Goal: Feedback & Contribution: Submit feedback/report problem

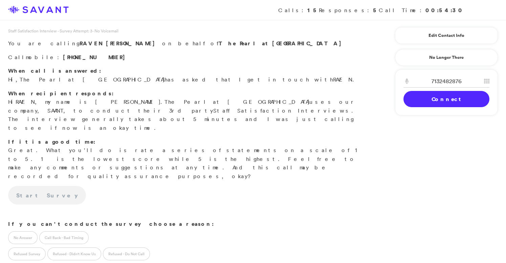
click at [434, 103] on link "Connect" at bounding box center [446, 99] width 86 height 16
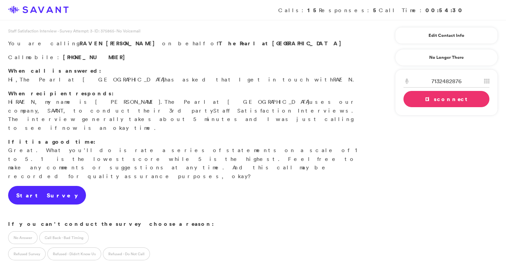
click at [44, 186] on link "Start Survey" at bounding box center [47, 195] width 78 height 19
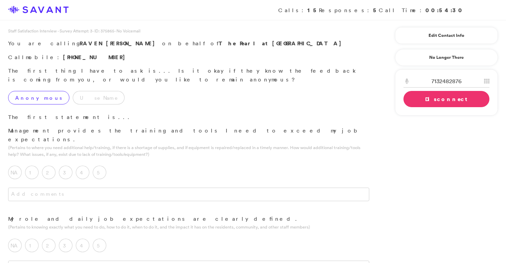
click at [33, 91] on label "Anonymous" at bounding box center [38, 98] width 61 height 14
click at [111, 188] on textarea at bounding box center [188, 195] width 361 height 14
click at [101, 166] on label "5" at bounding box center [100, 173] width 14 height 14
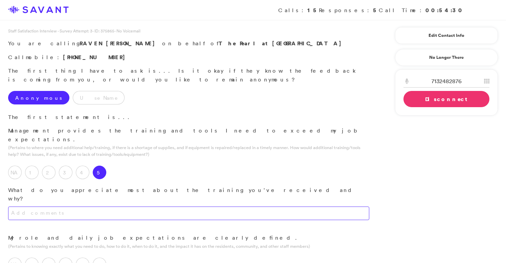
click at [92, 207] on textarea at bounding box center [188, 214] width 361 height 14
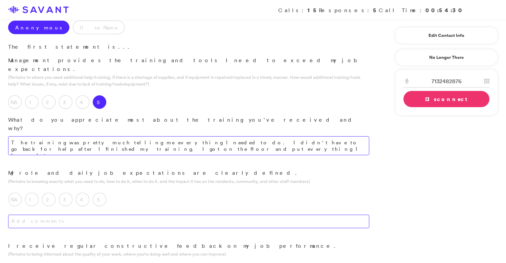
scroll to position [83, 0]
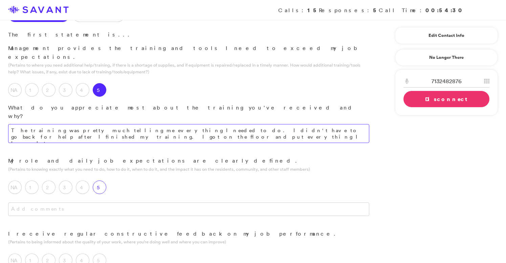
type textarea "The training was pretty much telling me everything I needed to do. I didn't hav…"
click at [105, 181] on label "5" at bounding box center [100, 188] width 14 height 14
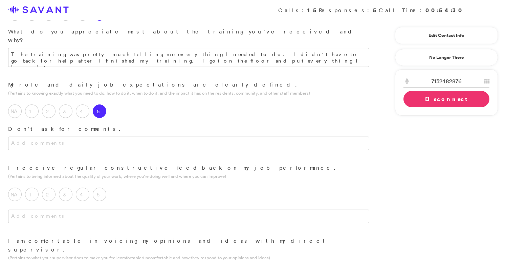
scroll to position [164, 0]
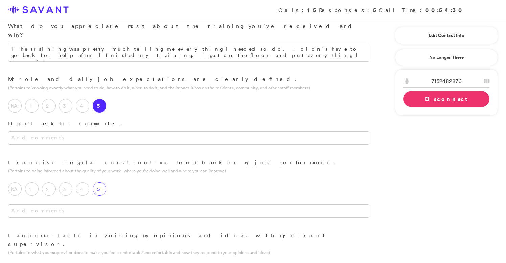
click at [97, 182] on label "5" at bounding box center [100, 189] width 14 height 14
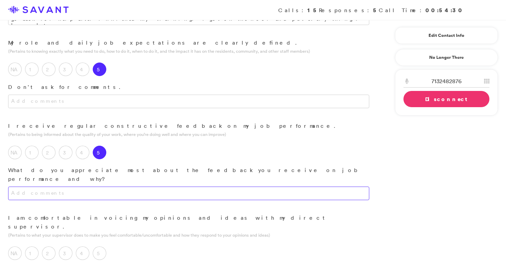
scroll to position [235, 0]
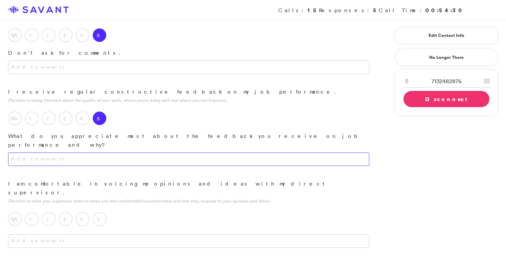
click at [123, 153] on textarea at bounding box center [188, 160] width 361 height 14
click at [44, 153] on textarea "The feedback is mainly from the family members and I take it into consideration…" at bounding box center [188, 160] width 361 height 14
click at [190, 153] on textarea "The feedback comes from management but is mainly from the family members and I …" at bounding box center [188, 160] width 361 height 14
click at [198, 153] on textarea "The feedback comes from management but is mainly from the family members. and I…" at bounding box center [188, 160] width 361 height 14
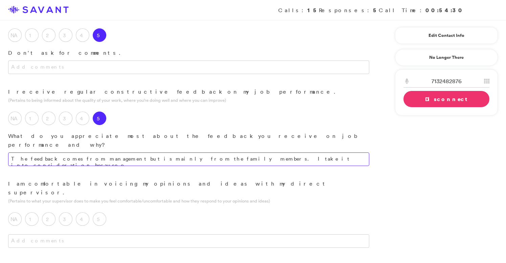
click at [277, 153] on textarea "The feedback comes from management but is mainly from the family members. I tak…" at bounding box center [188, 160] width 361 height 14
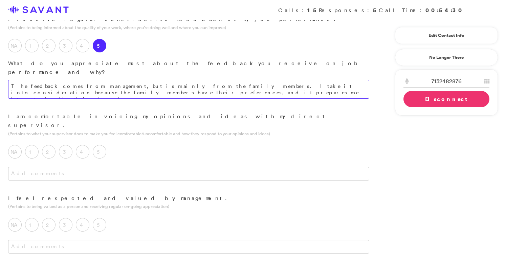
scroll to position [314, 0]
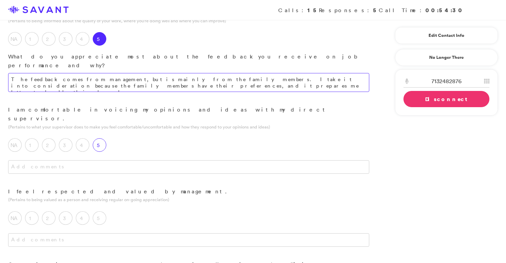
type textarea "The feedback comes from management, but is mainly from the family members. I ta…"
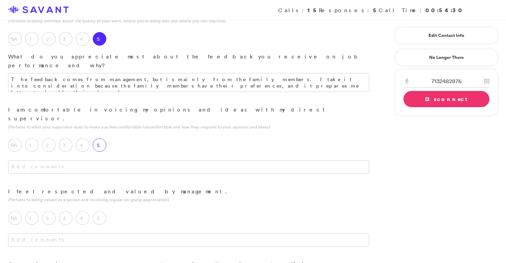
click at [103, 138] on div "5" at bounding box center [101, 146] width 17 height 17
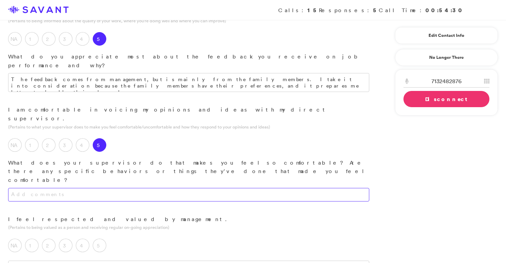
click at [108, 188] on textarea at bounding box center [188, 195] width 361 height 14
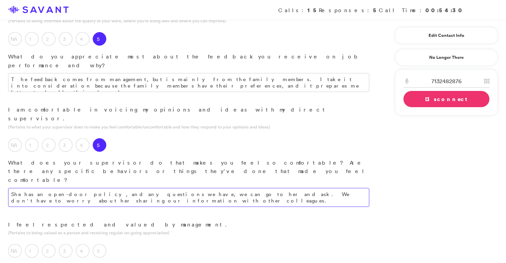
type textarea "She has an open-door policy, and any questions we have, we can go to her and as…"
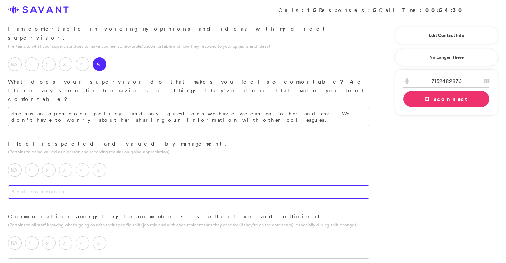
scroll to position [395, 0]
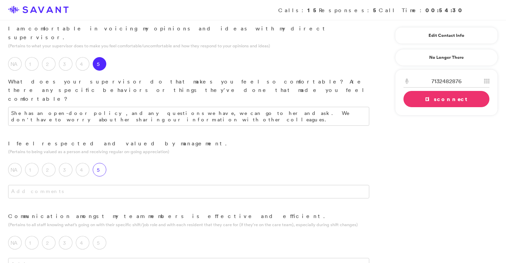
click at [104, 163] on label "5" at bounding box center [100, 170] width 14 height 14
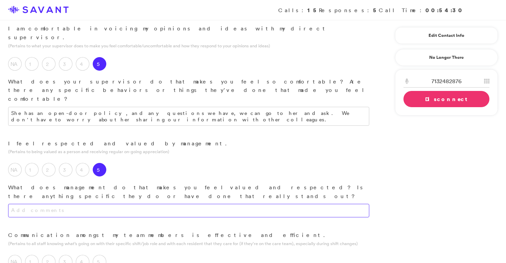
click at [113, 204] on textarea at bounding box center [188, 211] width 361 height 14
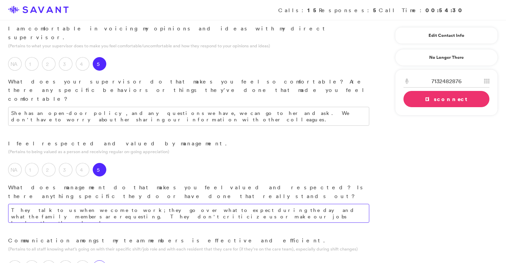
type textarea "They talk to us when we come to work; they go over what to expect during the da…"
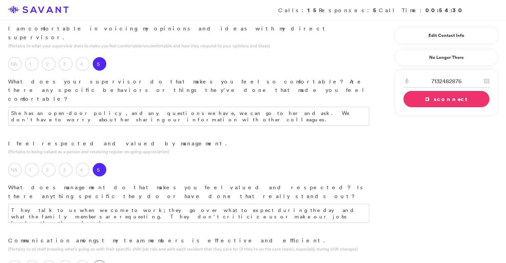
click at [103, 260] on label "5" at bounding box center [100, 267] width 14 height 14
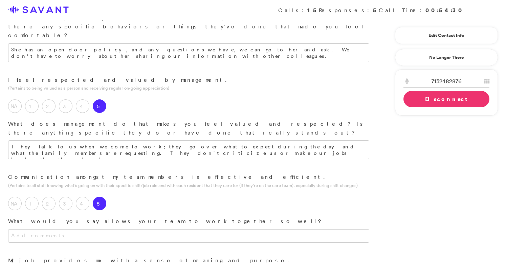
scroll to position [470, 0]
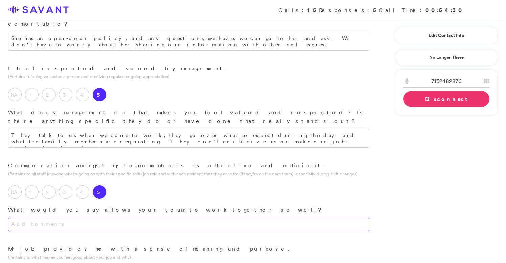
click at [131, 218] on textarea at bounding box center [188, 225] width 361 height 14
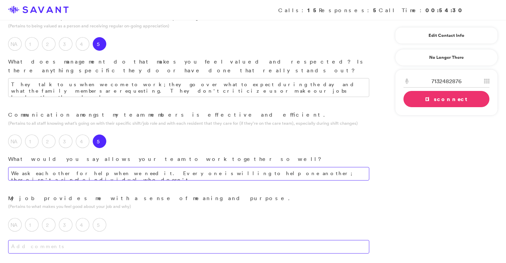
scroll to position [525, 0]
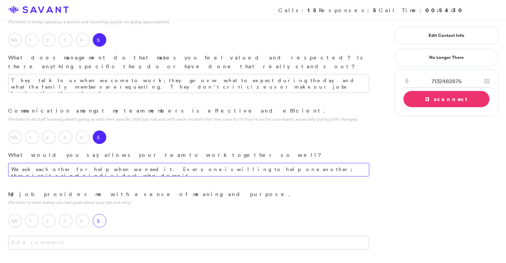
type textarea "We ask each other for help when we need it. Everyone is willing to help one ano…"
click at [97, 214] on label "5" at bounding box center [100, 221] width 14 height 14
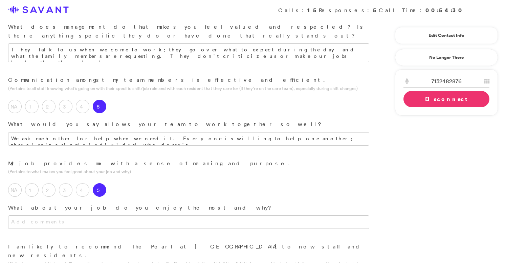
scroll to position [563, 0]
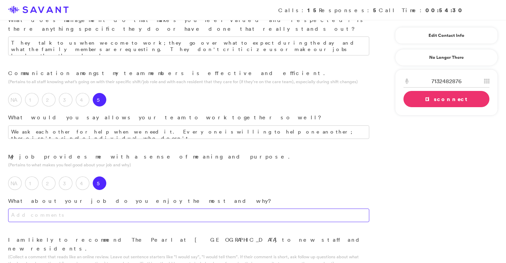
click at [134, 209] on textarea at bounding box center [188, 216] width 361 height 14
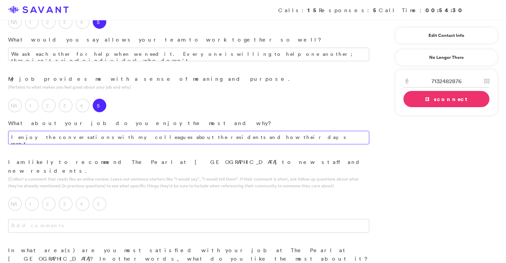
scroll to position [641, 0]
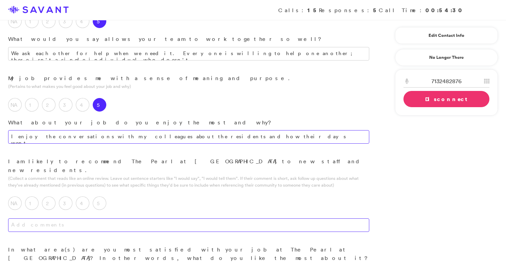
type textarea "I enjoy the conversations with my colleagues about the residents and how their …"
click at [194, 218] on textarea at bounding box center [188, 225] width 361 height 14
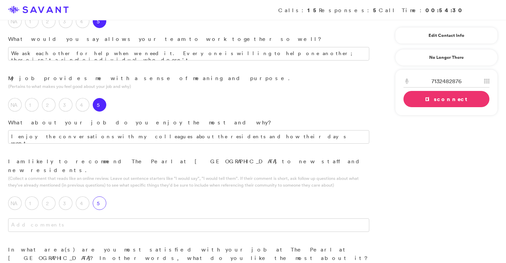
click at [101, 196] on label "5" at bounding box center [100, 203] width 14 height 14
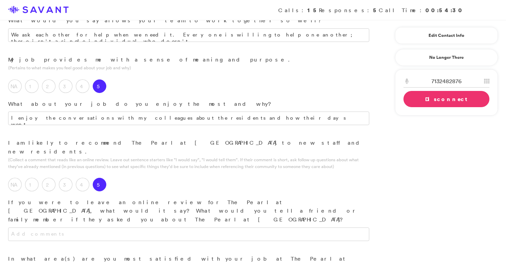
scroll to position [670, 0]
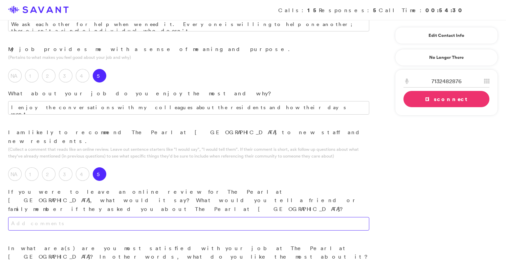
click at [133, 217] on textarea at bounding box center [188, 224] width 361 height 14
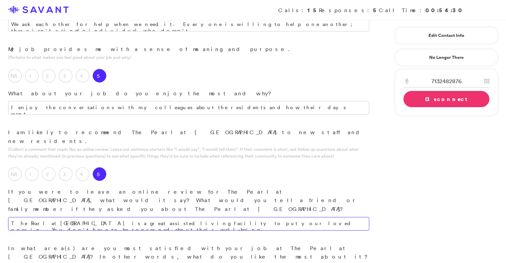
type textarea "The Pearl at [GEOGRAPHIC_DATA] is a great assisted living facility to put your …"
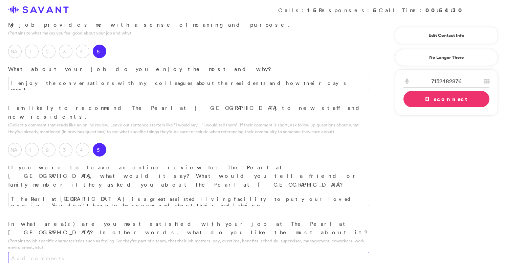
scroll to position [697, 0]
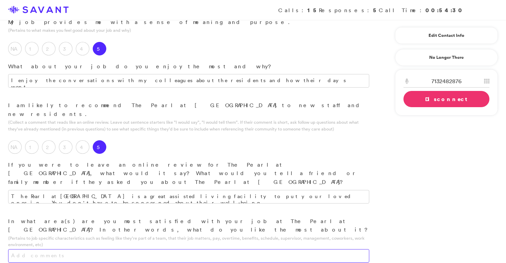
click at [92, 249] on textarea at bounding box center [188, 256] width 361 height 14
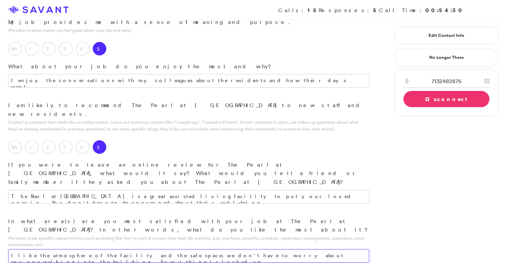
click at [106, 249] on textarea "I like the atmosphere of the facility and the safe space; we don't have to worr…" at bounding box center [188, 256] width 361 height 14
type textarea "I like the atmosphere of the facility and how it is a safe space; we don't have…"
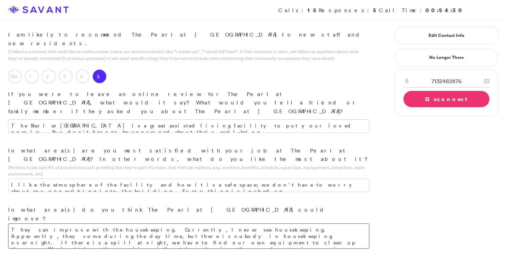
scroll to position [777, 0]
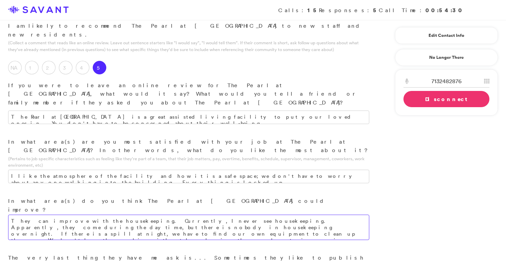
type textarea "They can improve with the housekeeping. Currently, I never see housekeeping. Ap…"
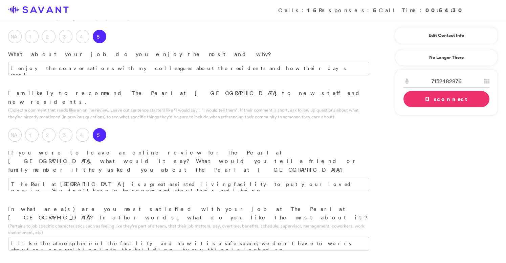
scroll to position [835, 0]
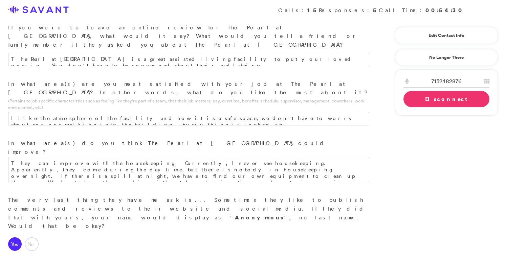
click at [417, 99] on link "Disconnect" at bounding box center [446, 99] width 86 height 16
